Goal: Check status: Check status

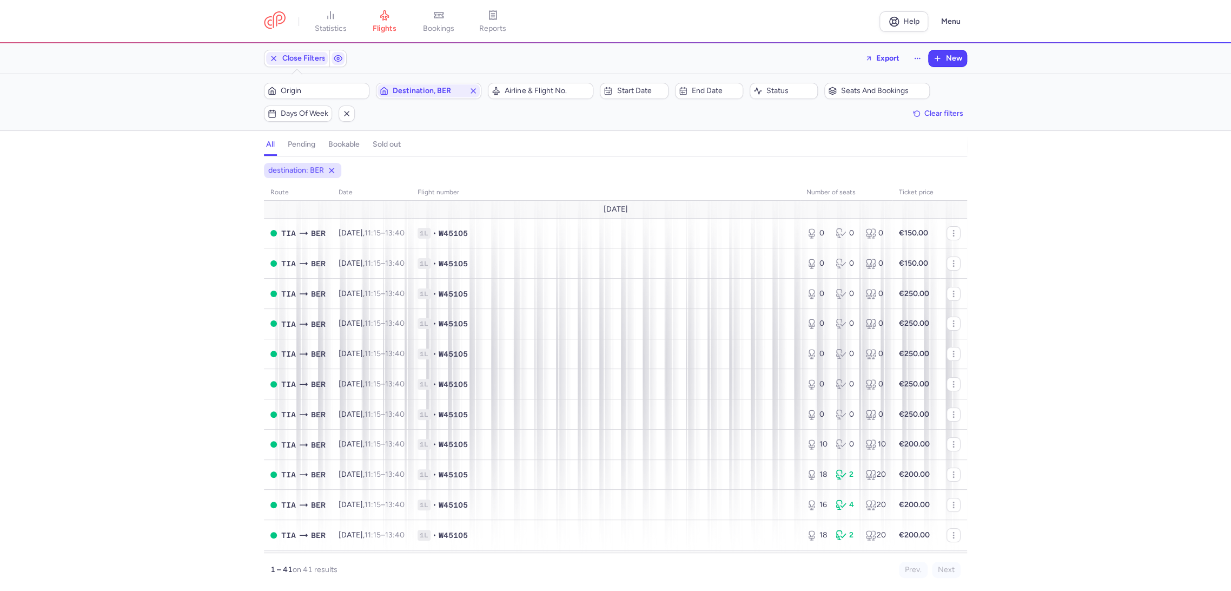
scroll to position [180, 0]
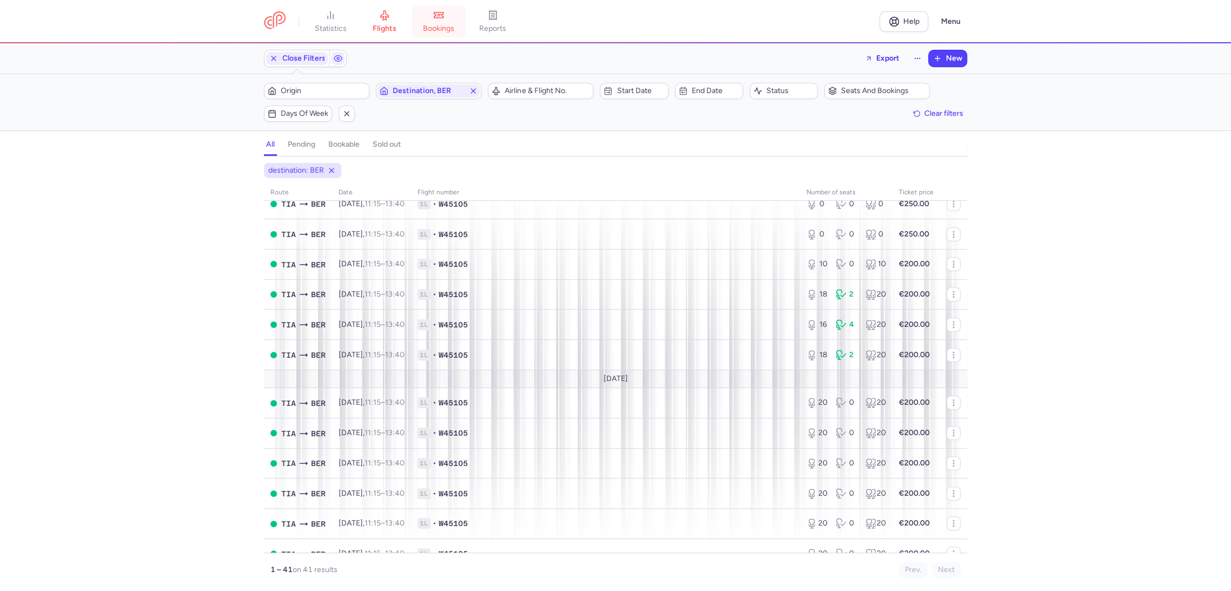
click at [445, 24] on span "bookings" at bounding box center [438, 29] width 31 height 10
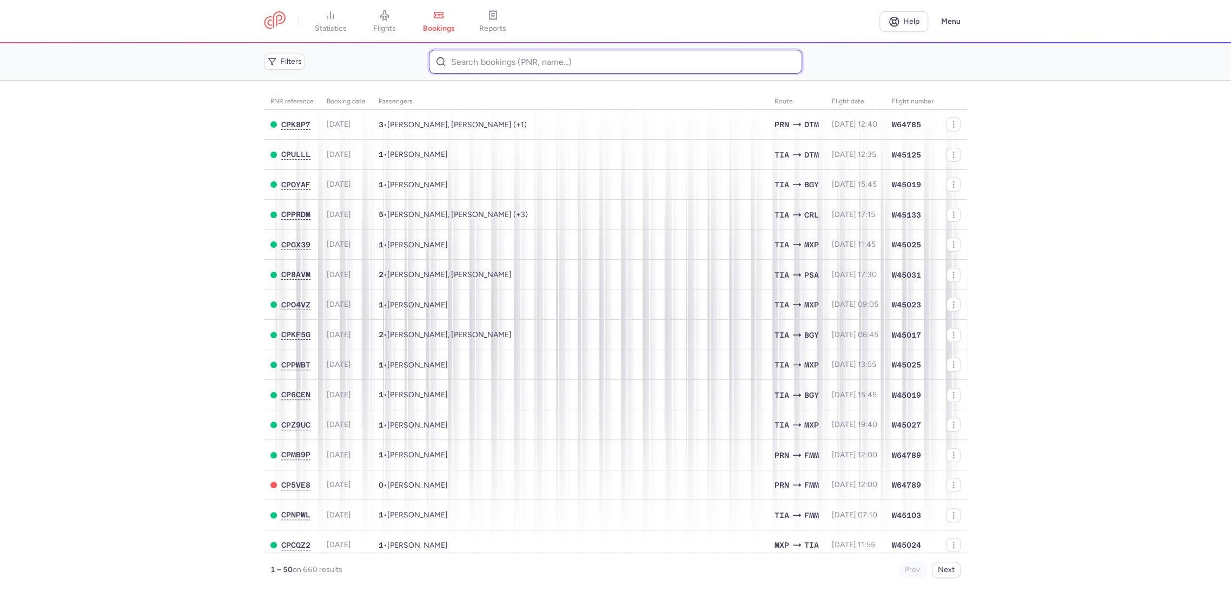
click at [470, 76] on div "Filters" at bounding box center [616, 61] width 712 height 32
paste input "KQ7TPX"
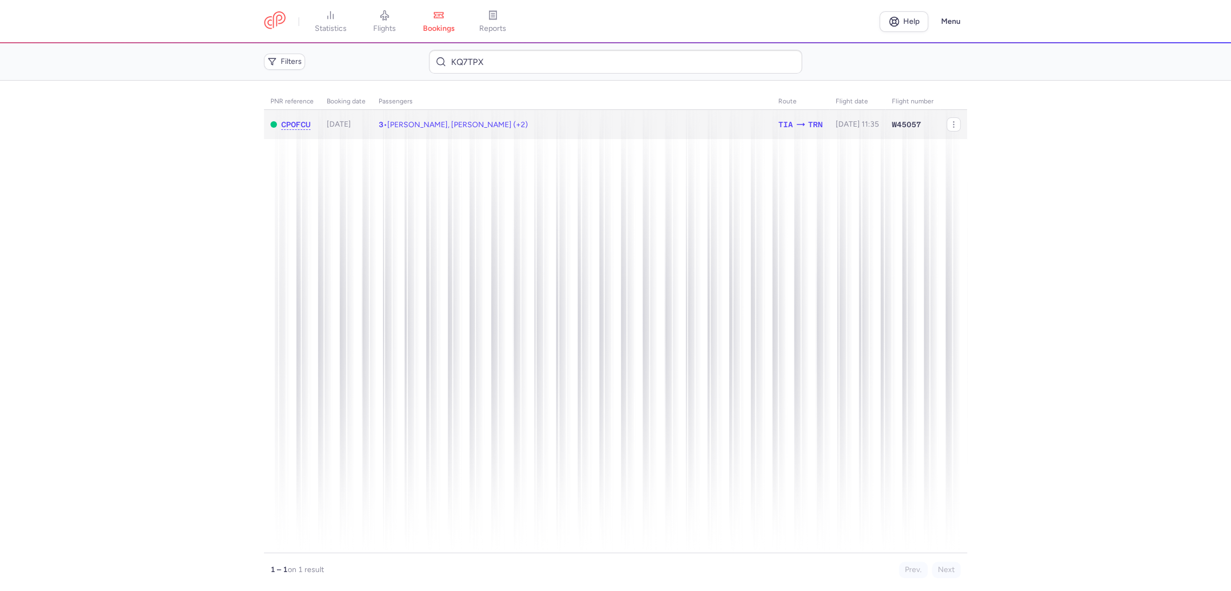
click at [829, 130] on td "3 • [PERSON_NAME], [PERSON_NAME] (+2)" at bounding box center [857, 125] width 56 height 30
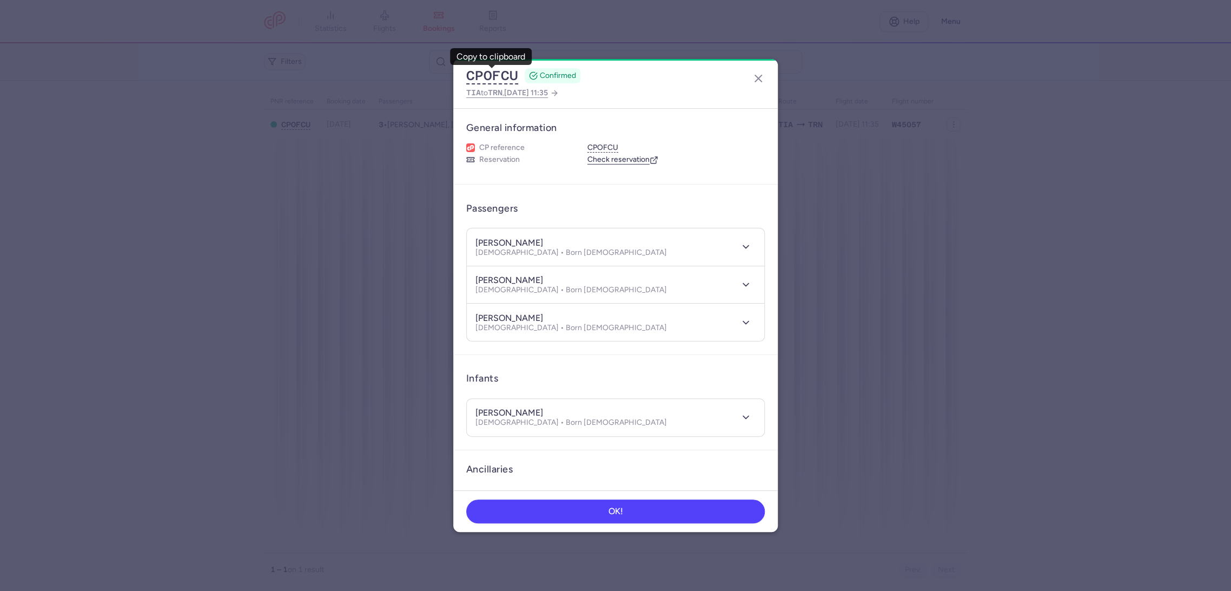
drag, startPoint x: 277, startPoint y: 135, endPoint x: 636, endPoint y: 110, distance: 360.0
click at [281, 133] on dialog "CPOFCU CONFIRMED TIA to TRN , [DATE] 11:35 General information CP reference CPO…" at bounding box center [615, 295] width 1196 height 473
drag, startPoint x: 764, startPoint y: 80, endPoint x: 734, endPoint y: 79, distance: 29.2
click at [762, 80] on icon "button" at bounding box center [758, 78] width 13 height 13
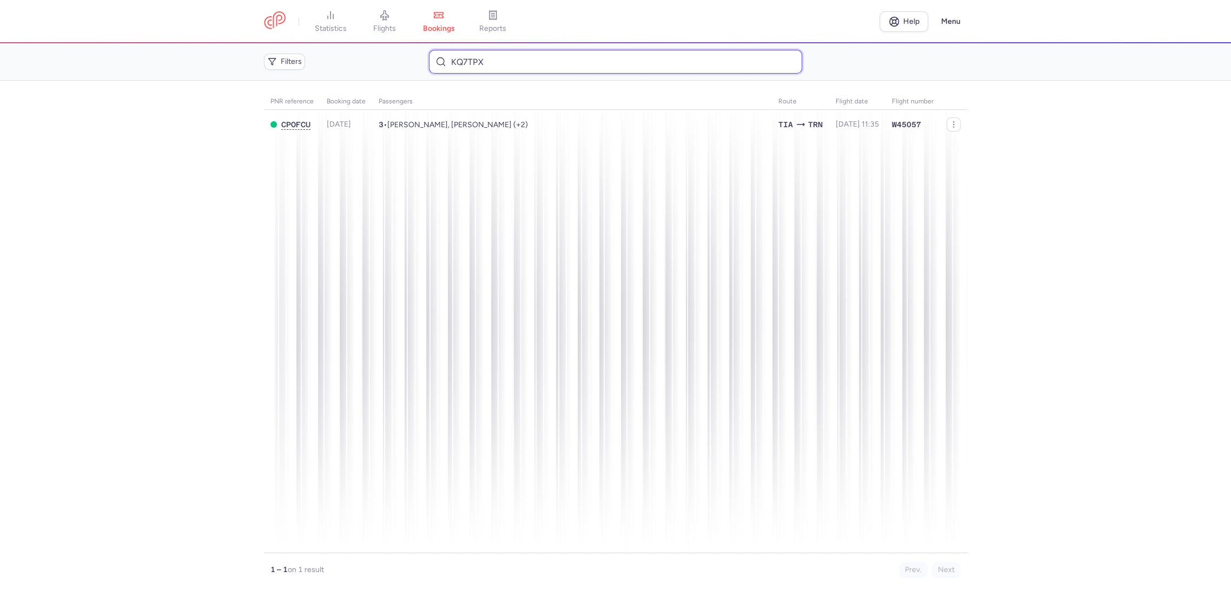
click at [487, 65] on input "KQ7TPX" at bounding box center [615, 62] width 373 height 24
paste input "CHYDPF"
click at [440, 122] on span "[PERSON_NAME], [PERSON_NAME] (+1)" at bounding box center [457, 124] width 140 height 9
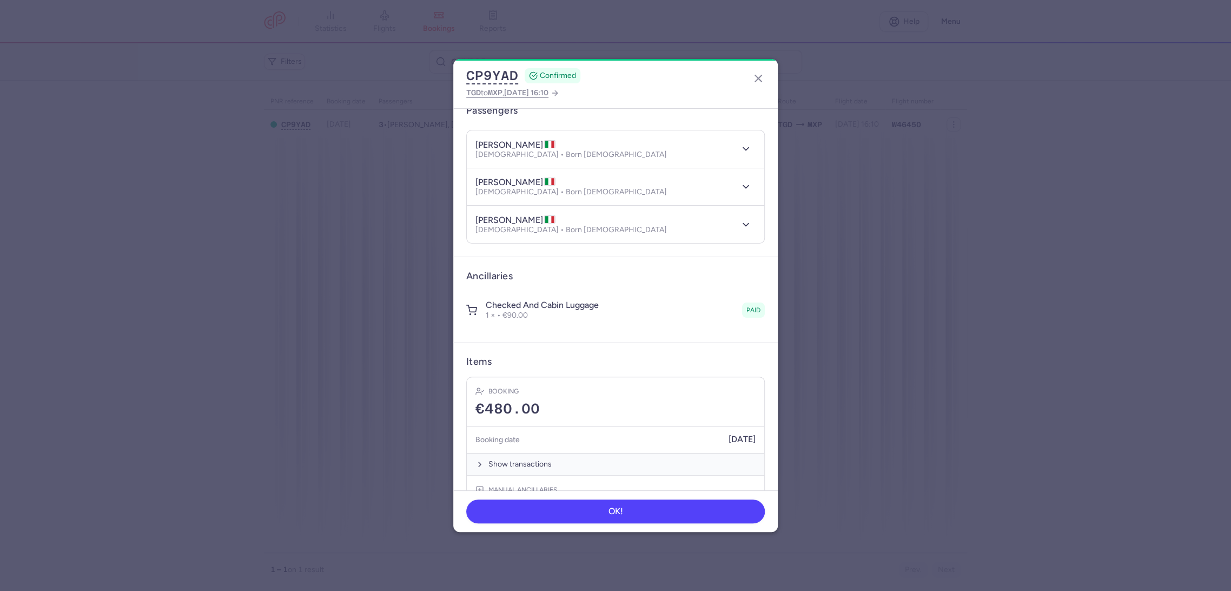
scroll to position [193, 0]
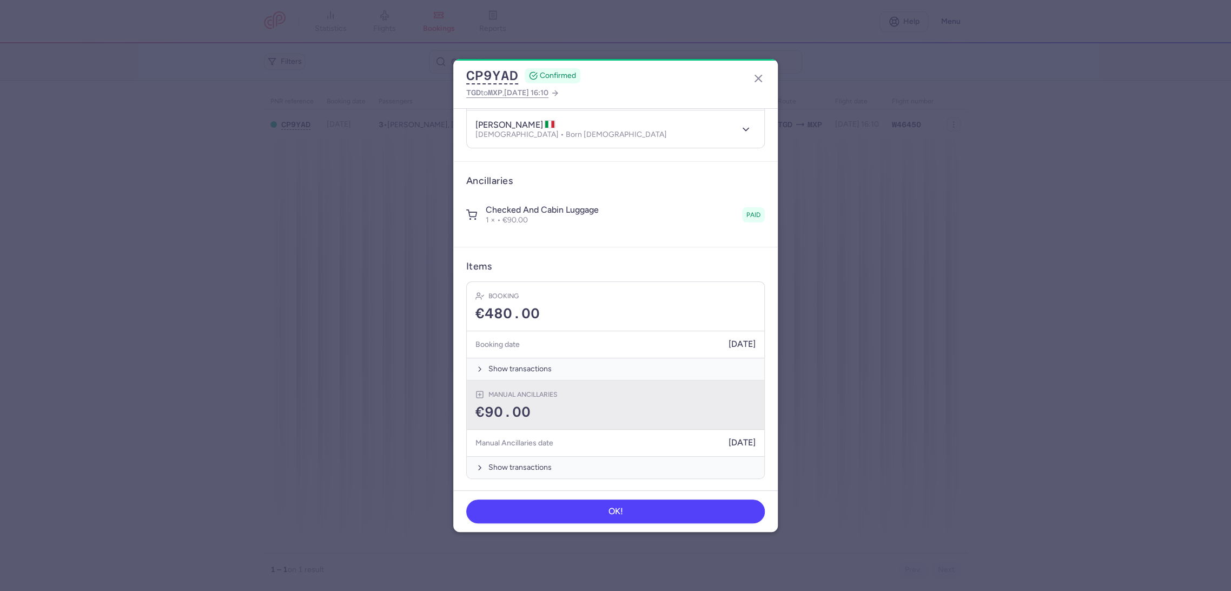
click at [519, 410] on span "€90.00" at bounding box center [502, 412] width 55 height 16
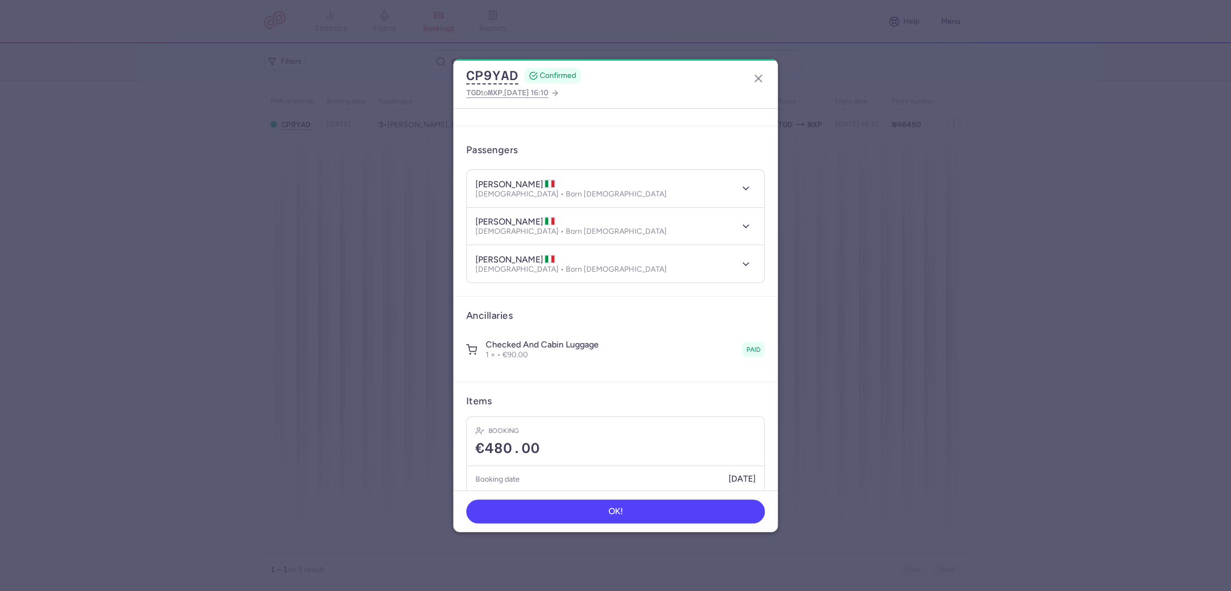
scroll to position [118, 0]
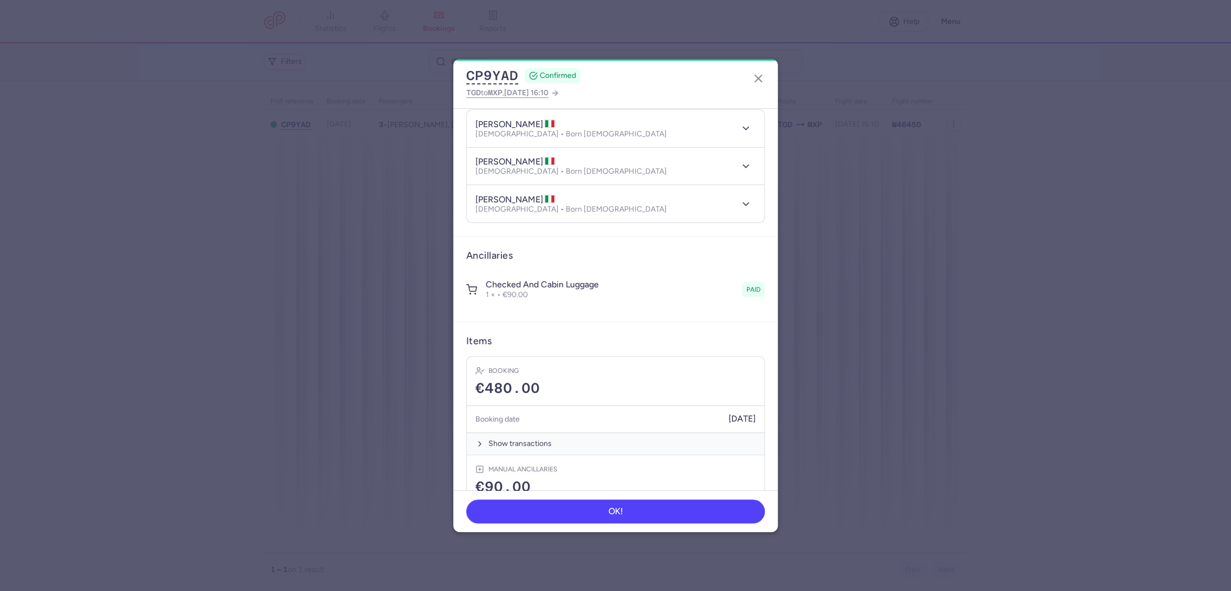
click at [572, 286] on h4 "checked and cabin luggage" at bounding box center [542, 284] width 113 height 11
click at [917, 290] on dialog "CP9YAD CONFIRMED TGD to MXP , [DATE] 16:10 General information CP reference CP9…" at bounding box center [615, 295] width 1196 height 473
click at [756, 78] on icon "button" at bounding box center [758, 78] width 13 height 13
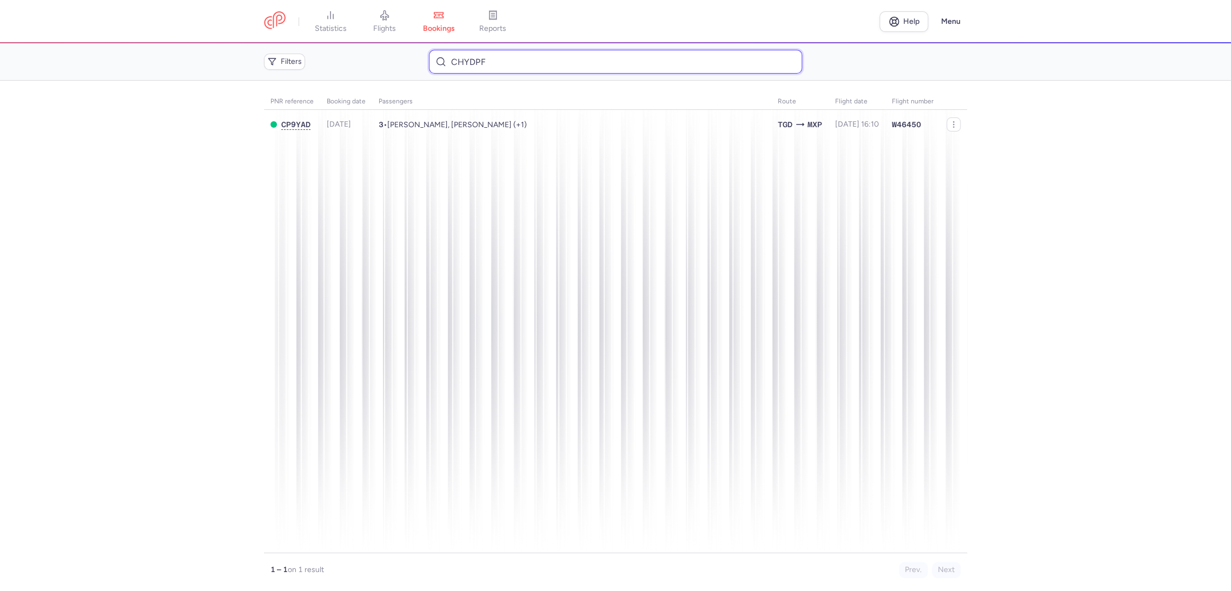
click at [496, 63] on input "CHYDPF" at bounding box center [615, 62] width 373 height 24
paste input
click at [480, 124] on span "[PERSON_NAME], [PERSON_NAME] (+1)" at bounding box center [457, 124] width 140 height 9
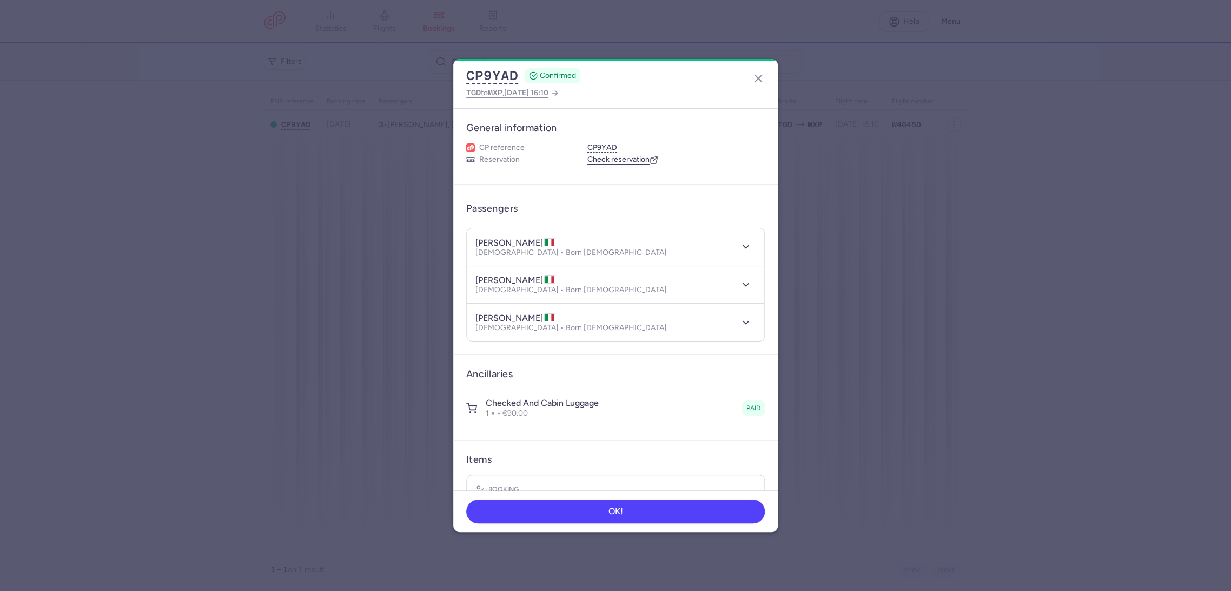
click at [606, 161] on link "Check reservation" at bounding box center [622, 160] width 71 height 10
click at [503, 75] on button "CP9YAD" at bounding box center [492, 76] width 52 height 16
click at [162, 216] on dialog "CP9YAD CONFIRMED TGD to MXP , [DATE] 16:10 General information CP reference CP9…" at bounding box center [615, 295] width 1196 height 473
click at [759, 81] on icon "button" at bounding box center [758, 78] width 13 height 13
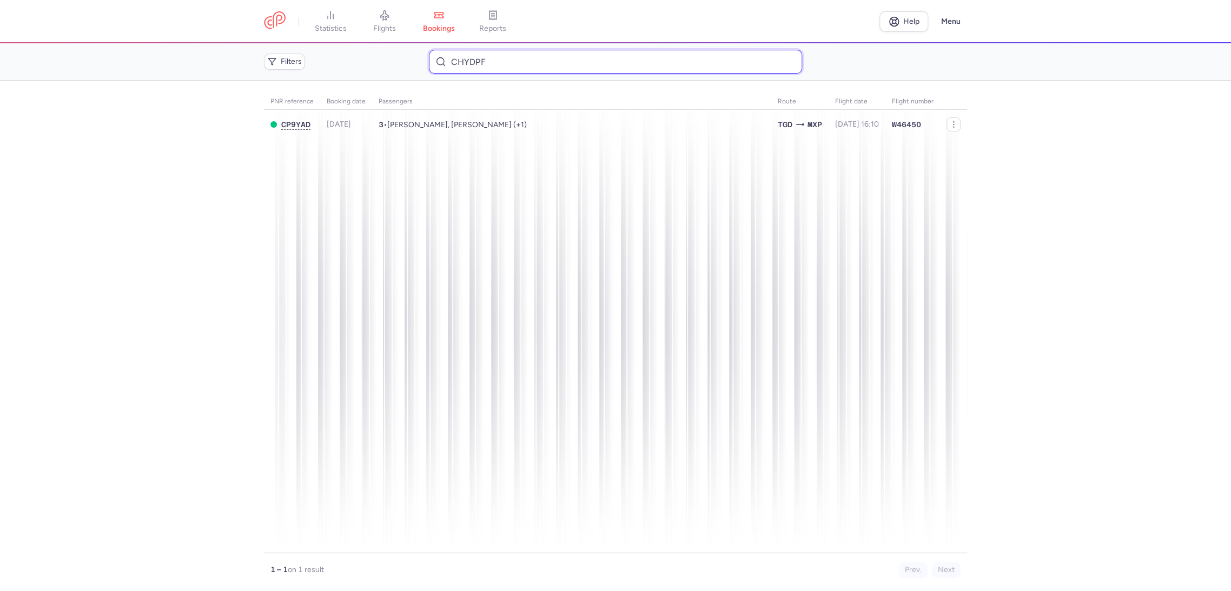
click at [489, 62] on input "CHYDPF" at bounding box center [615, 62] width 373 height 24
paste input "PQWPW"
click at [461, 63] on input "CPQWPW" at bounding box center [615, 62] width 373 height 24
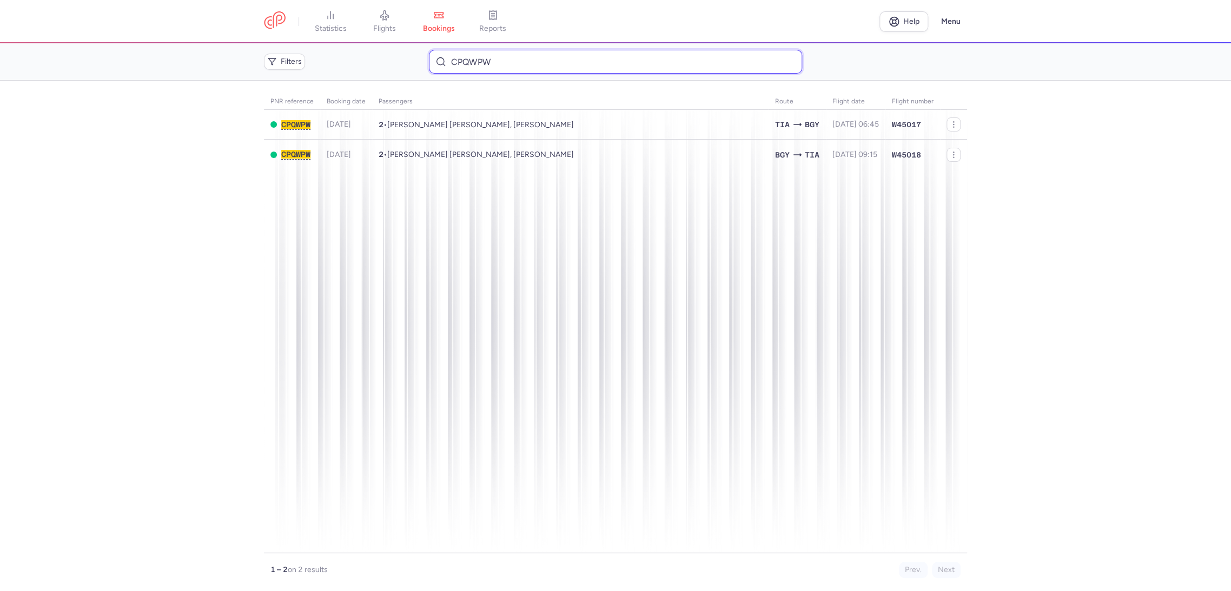
paste input "Retrieving data. Wait a few seconds and try to cut or copy again."
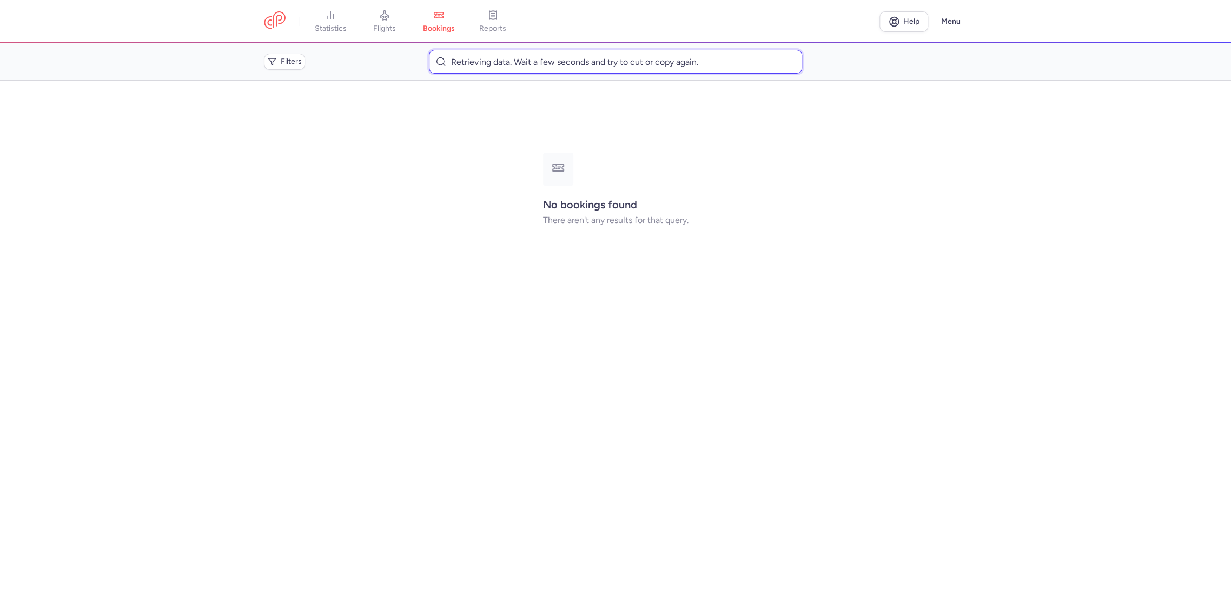
click at [481, 69] on input "Retrieving data. Wait a few seconds and try to cut or copy again." at bounding box center [615, 62] width 373 height 24
paste input "LWVG2K"
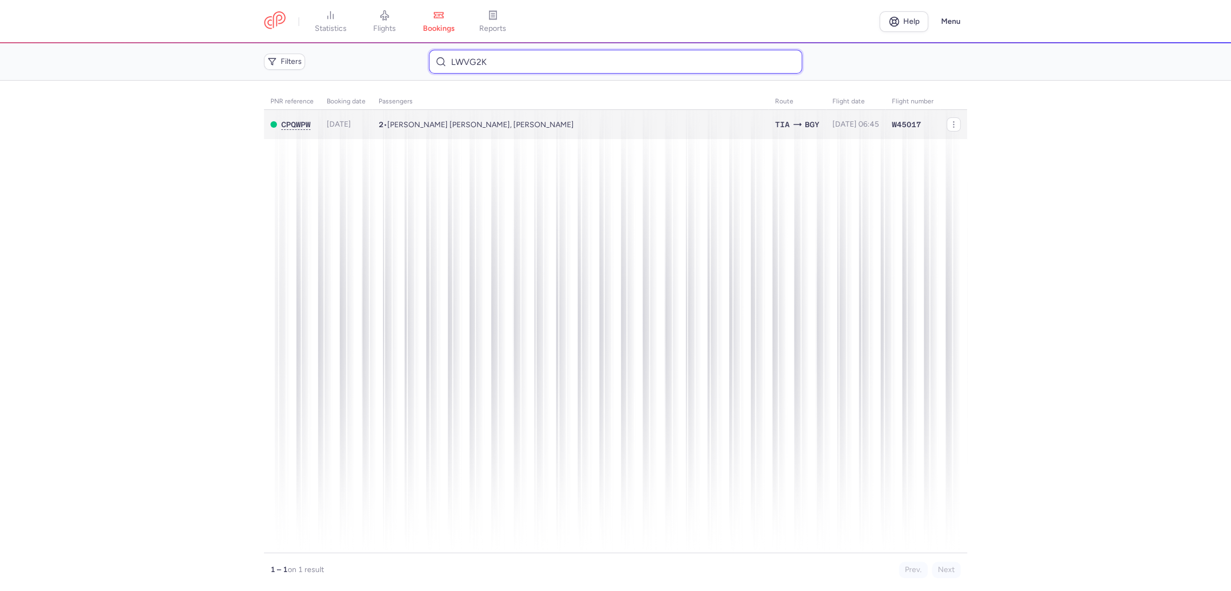
type input "LWVG2K"
click at [826, 130] on td "2 • [PERSON_NAME] [PERSON_NAME], [PERSON_NAME]" at bounding box center [855, 125] width 59 height 30
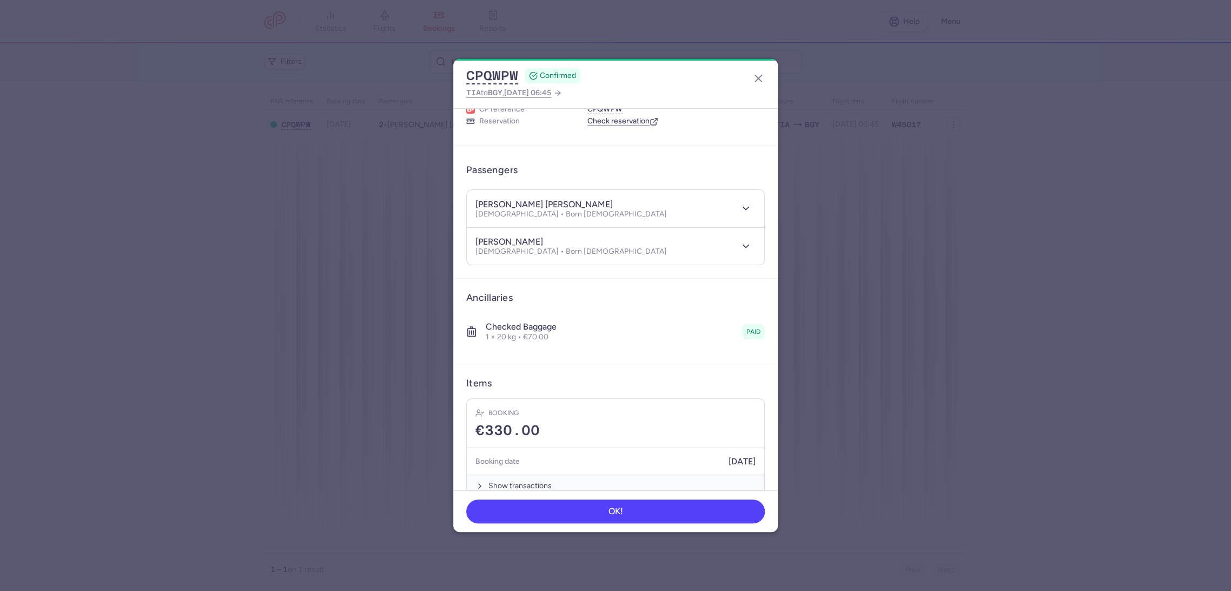
scroll to position [57, 0]
